Goal: Information Seeking & Learning: Learn about a topic

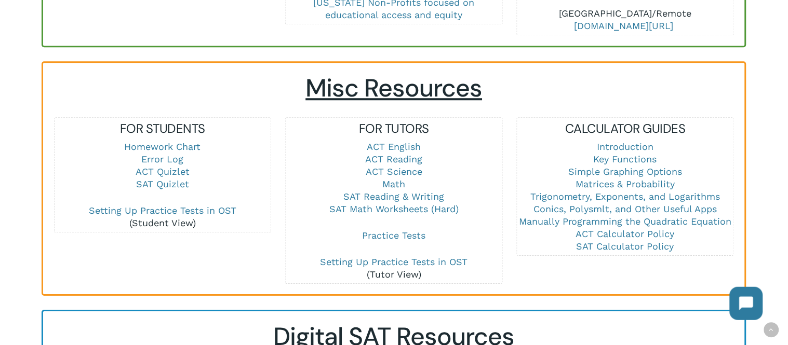
scroll to position [656, 0]
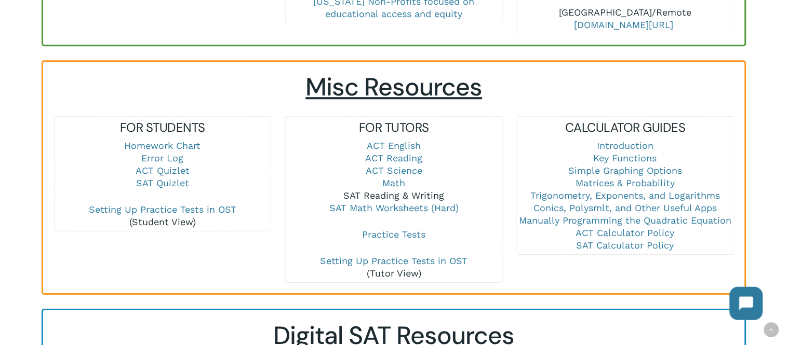
click at [401, 194] on link "SAT Reading & Writing" at bounding box center [394, 195] width 101 height 11
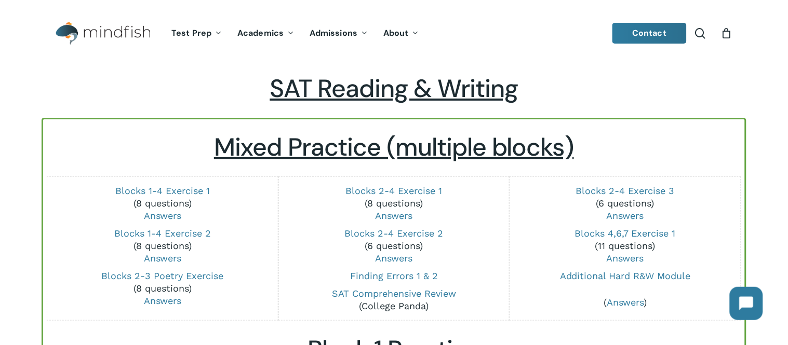
scroll to position [135, 0]
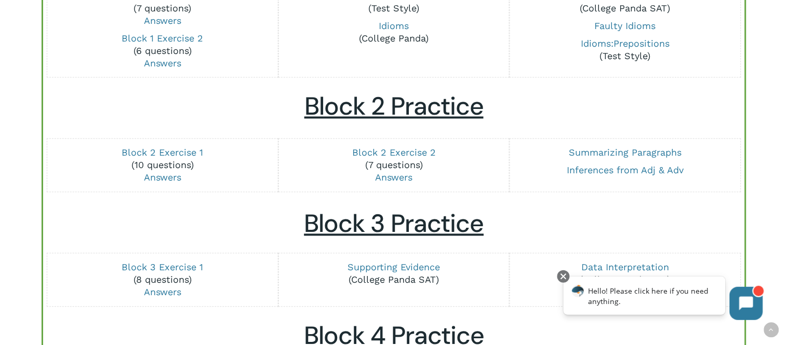
scroll to position [395, 0]
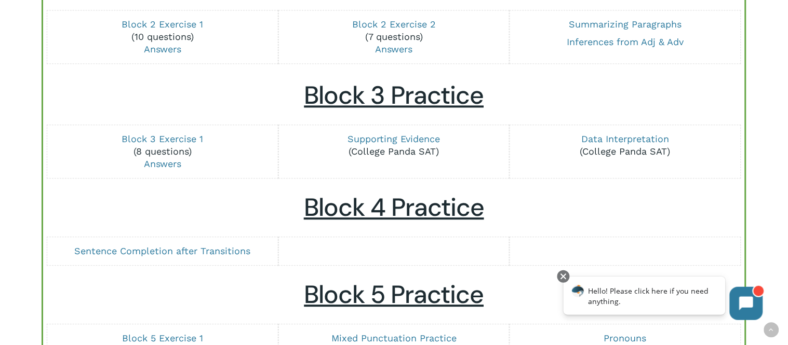
scroll to position [525, 0]
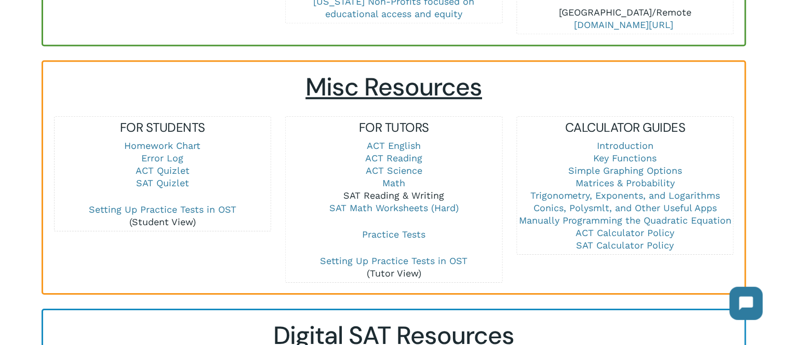
click at [412, 195] on link "SAT Reading & Writing" at bounding box center [394, 195] width 101 height 11
click at [416, 158] on link "ACT Reading" at bounding box center [393, 158] width 57 height 11
